Goal: Information Seeking & Learning: Learn about a topic

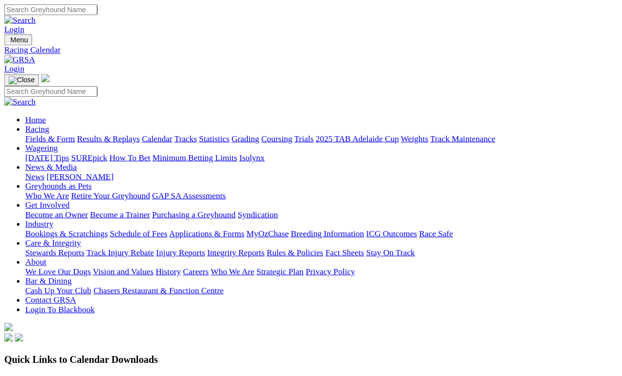
scroll to position [45, 0]
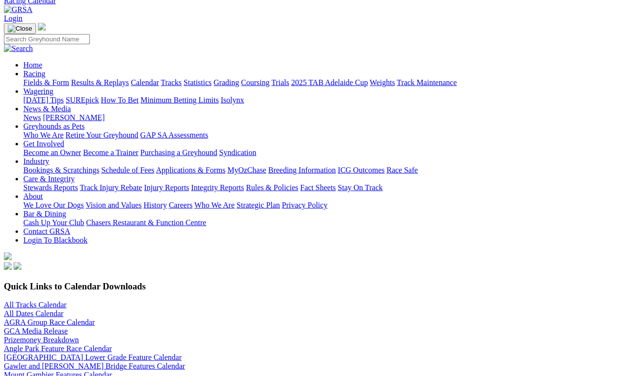
click at [41, 78] on link "Fields & Form" at bounding box center [46, 82] width 46 height 8
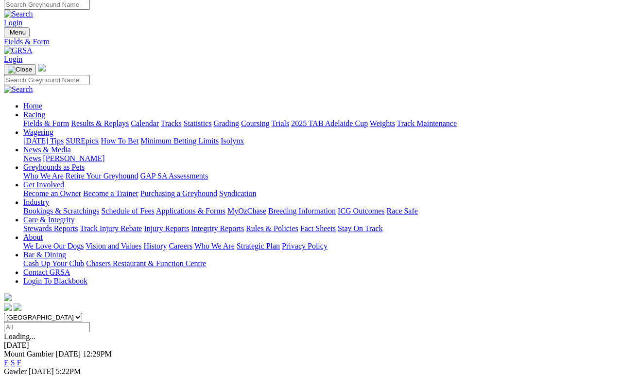
scroll to position [4, 0]
click at [21, 346] on link "F" at bounding box center [19, 380] width 4 height 8
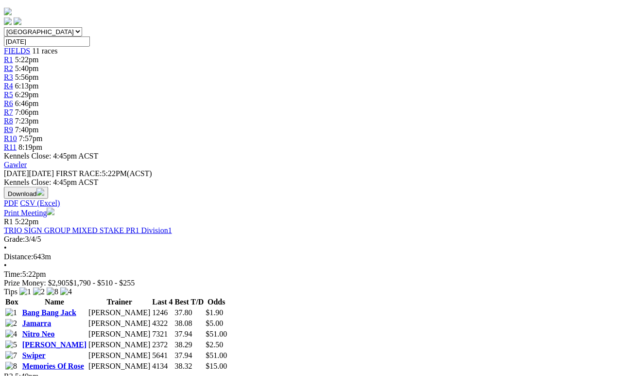
scroll to position [289, 0]
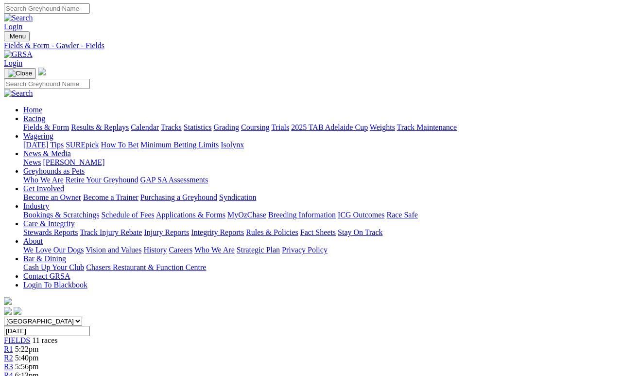
scroll to position [0, 0]
click at [39, 346] on span "5:56pm" at bounding box center [27, 367] width 24 height 8
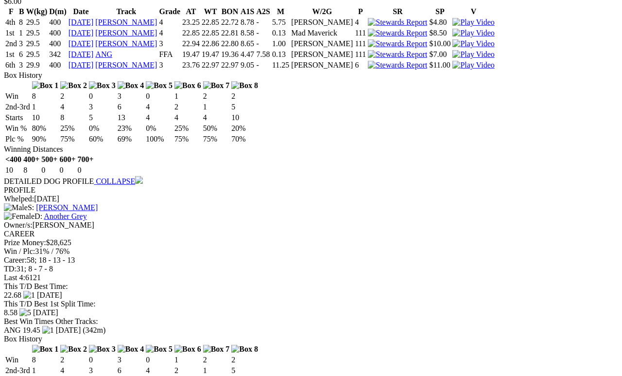
scroll to position [1103, 0]
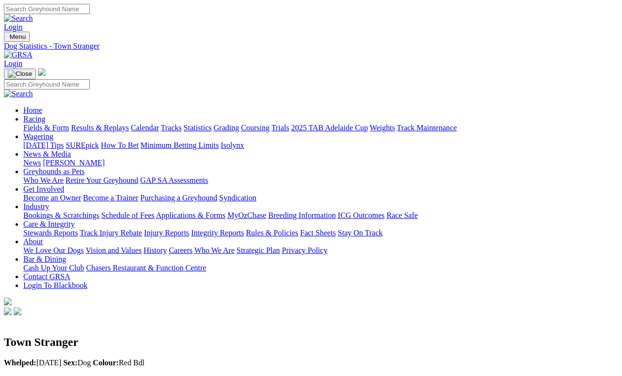
click at [71, 150] on link "News & Media" at bounding box center [47, 154] width 48 height 8
click at [41, 158] on link "News" at bounding box center [31, 162] width 17 height 8
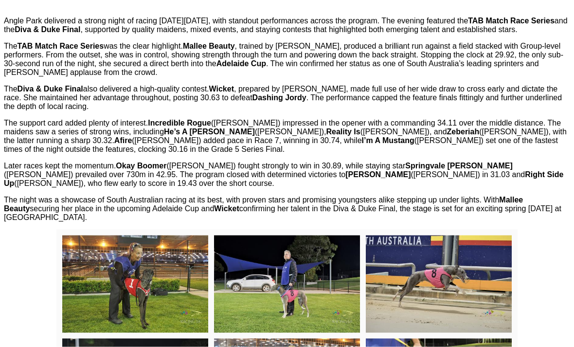
scroll to position [374, 0]
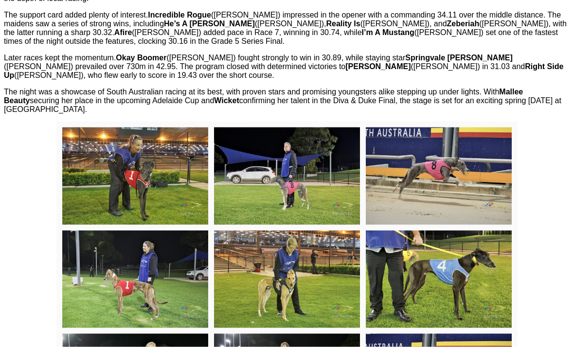
scroll to position [484, 0]
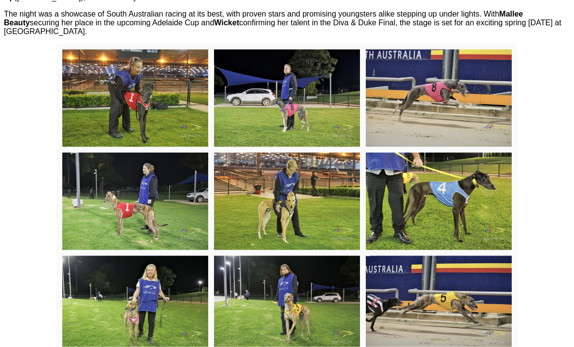
scroll to position [560, 0]
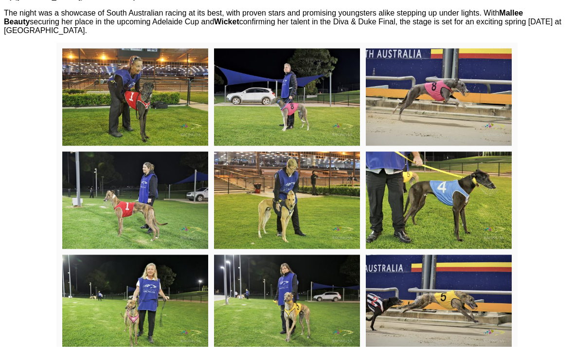
click at [320, 135] on img at bounding box center [287, 97] width 146 height 97
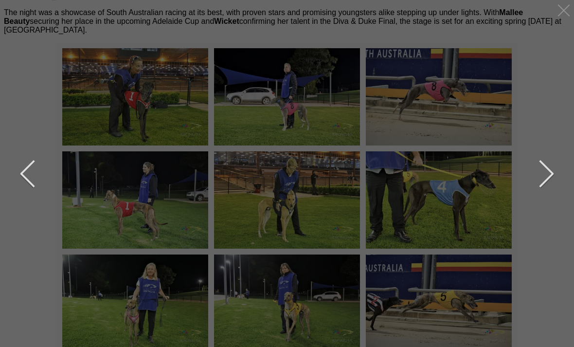
click at [557, 13] on div at bounding box center [564, 10] width 16 height 16
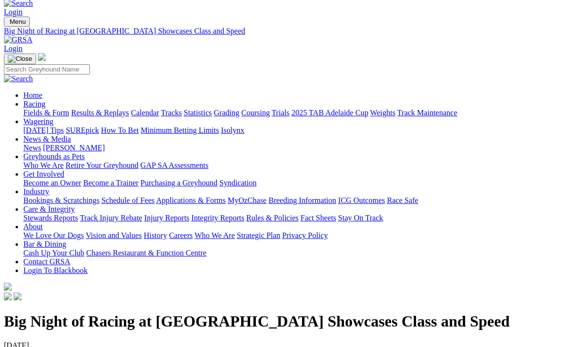
scroll to position [15, 0]
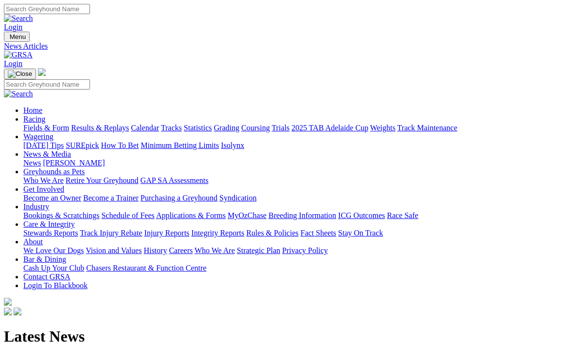
click at [45, 115] on link "Racing" at bounding box center [34, 119] width 22 height 8
click at [63, 123] on link "Fields & Form" at bounding box center [46, 127] width 46 height 8
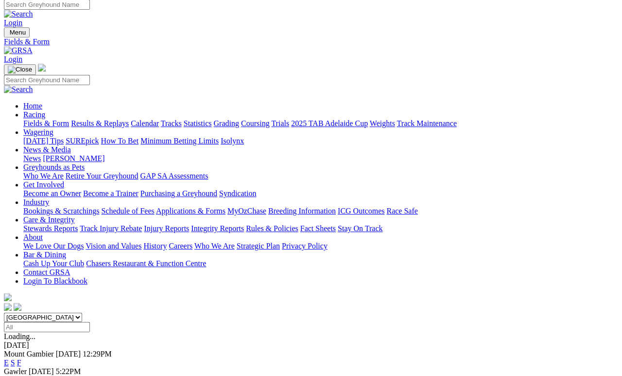
scroll to position [4, 0]
click at [21, 375] on link "F" at bounding box center [19, 380] width 4 height 8
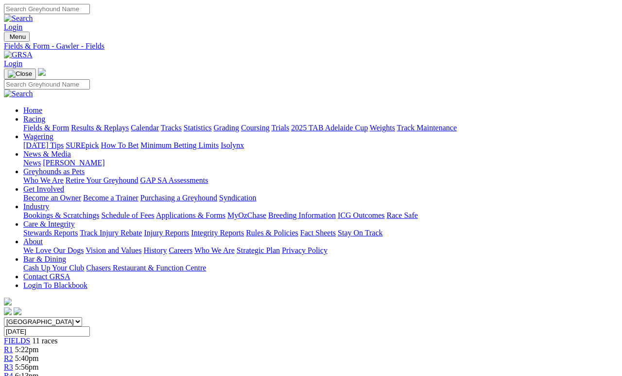
scroll to position [4, 0]
